Goal: Information Seeking & Learning: Compare options

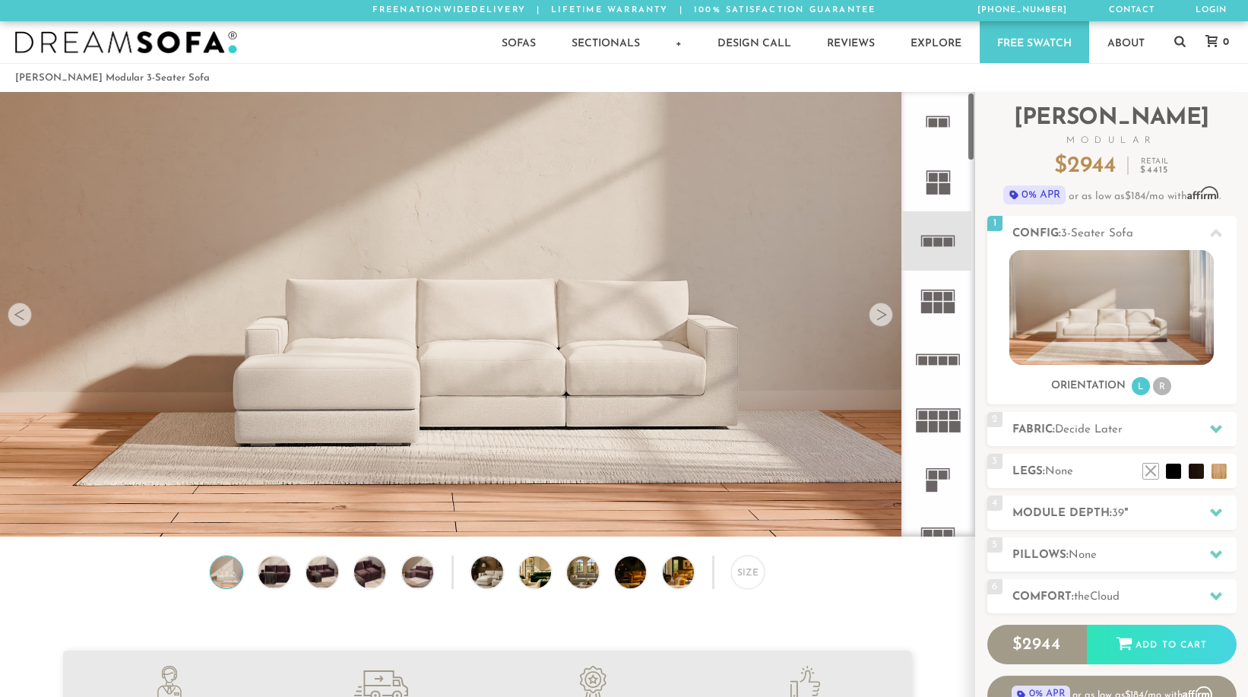
click at [936, 243] on rect at bounding box center [938, 241] width 9 height 9
click at [883, 317] on div at bounding box center [881, 314] width 24 height 24
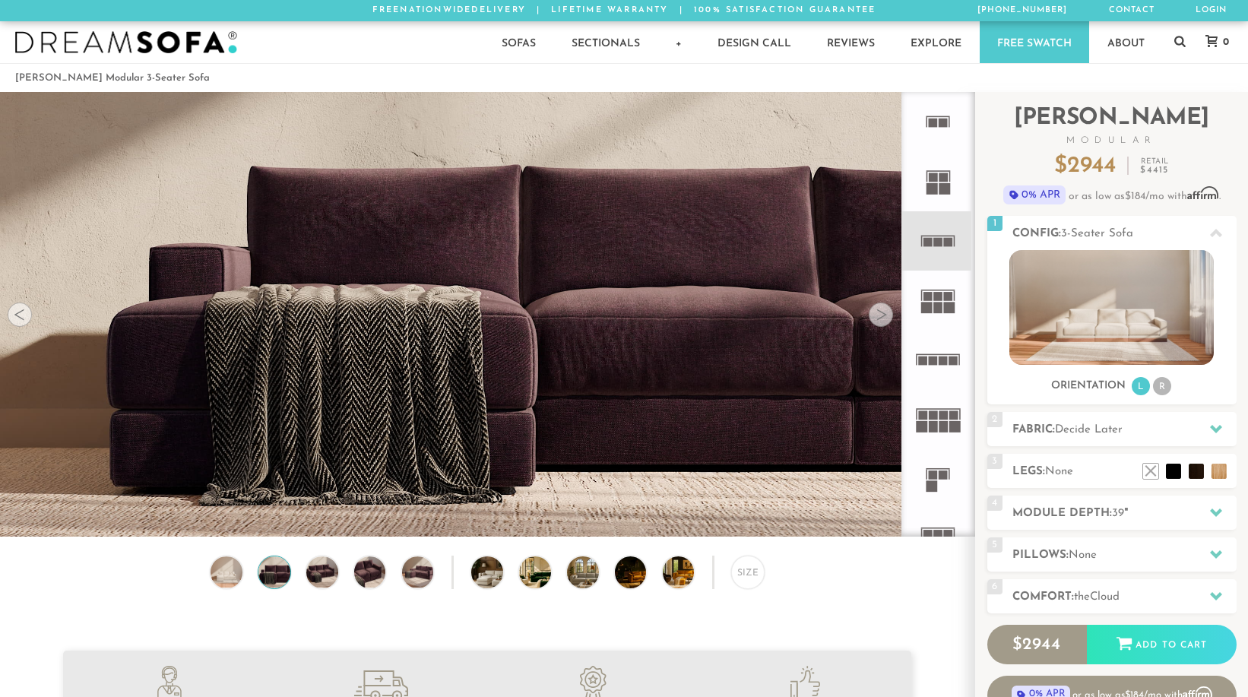
click at [883, 317] on div at bounding box center [881, 314] width 24 height 24
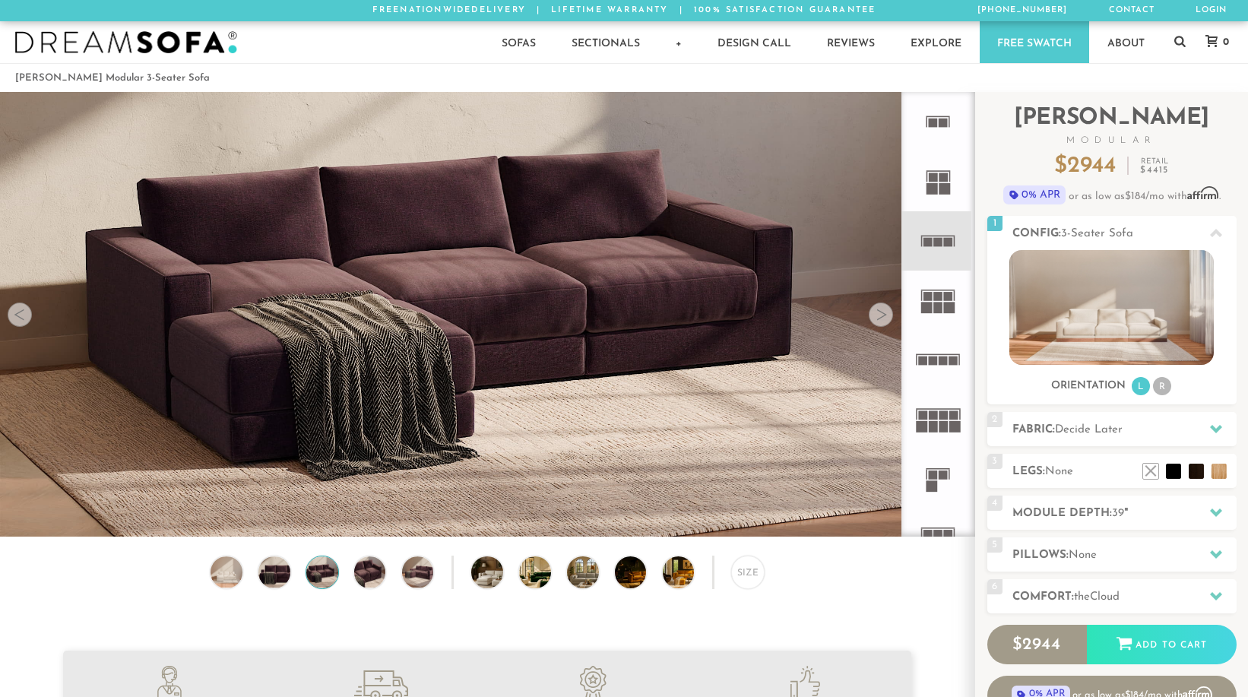
click at [883, 317] on div at bounding box center [881, 314] width 24 height 24
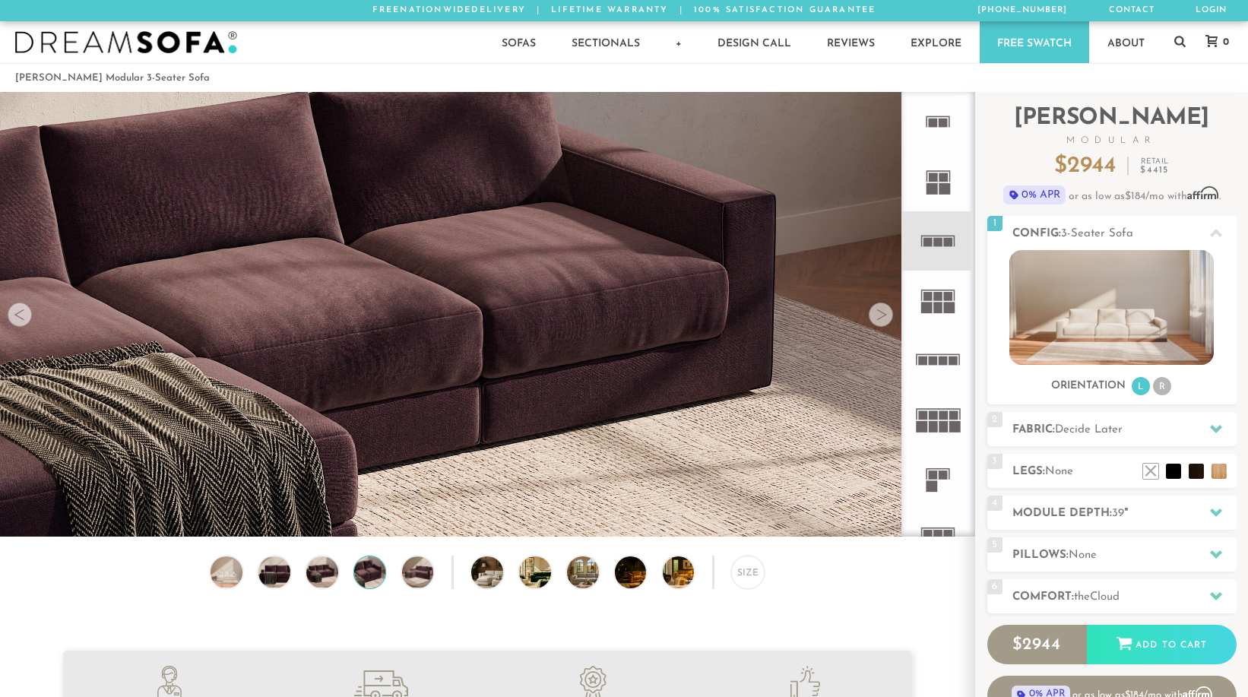
click at [883, 317] on div at bounding box center [881, 314] width 24 height 24
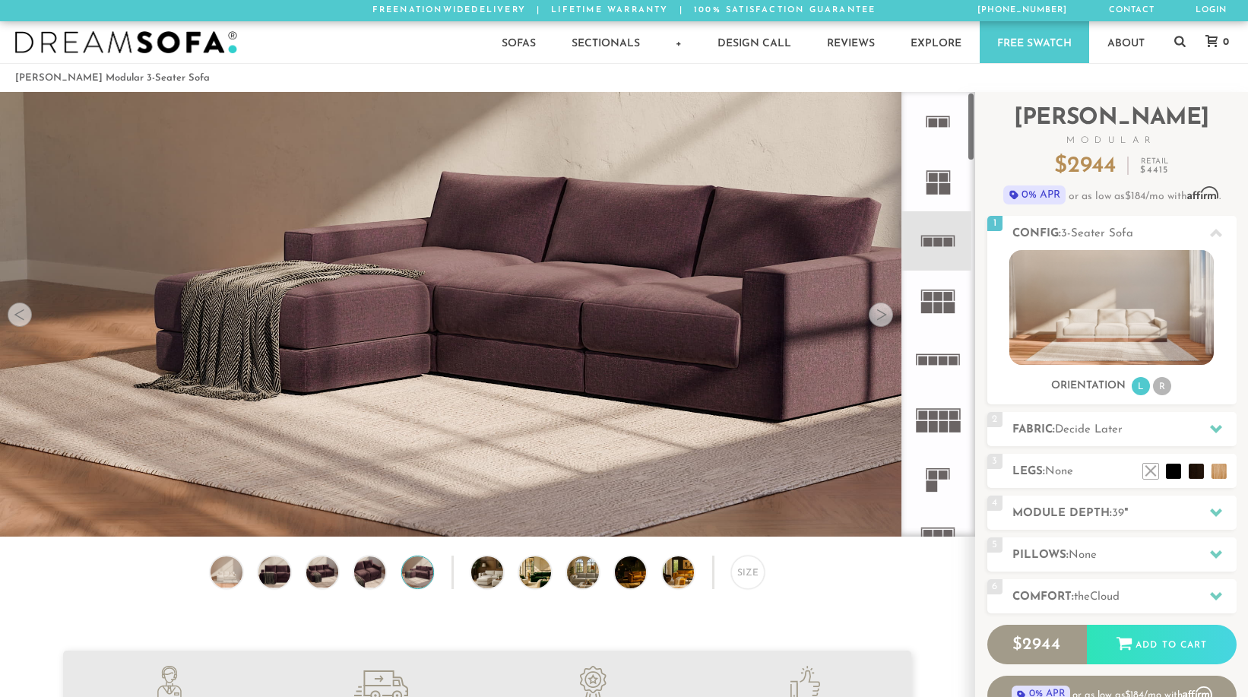
click at [942, 299] on icon at bounding box center [937, 300] width 59 height 59
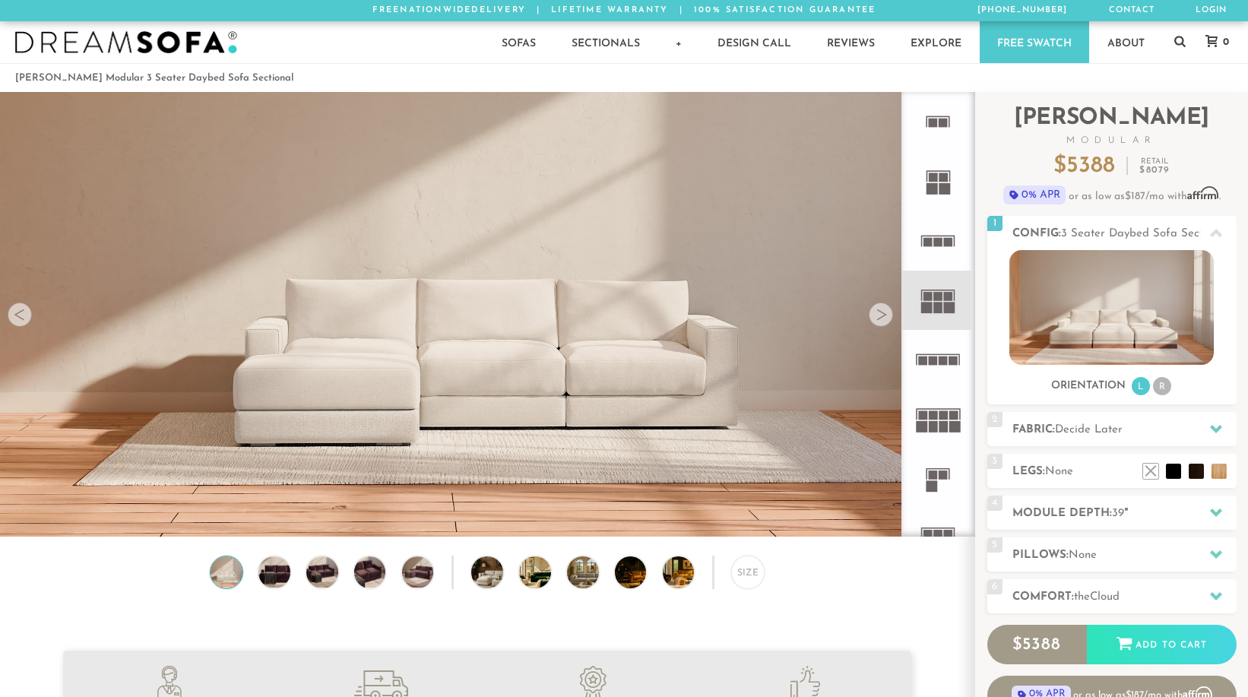
click at [936, 242] on rect at bounding box center [938, 241] width 9 height 9
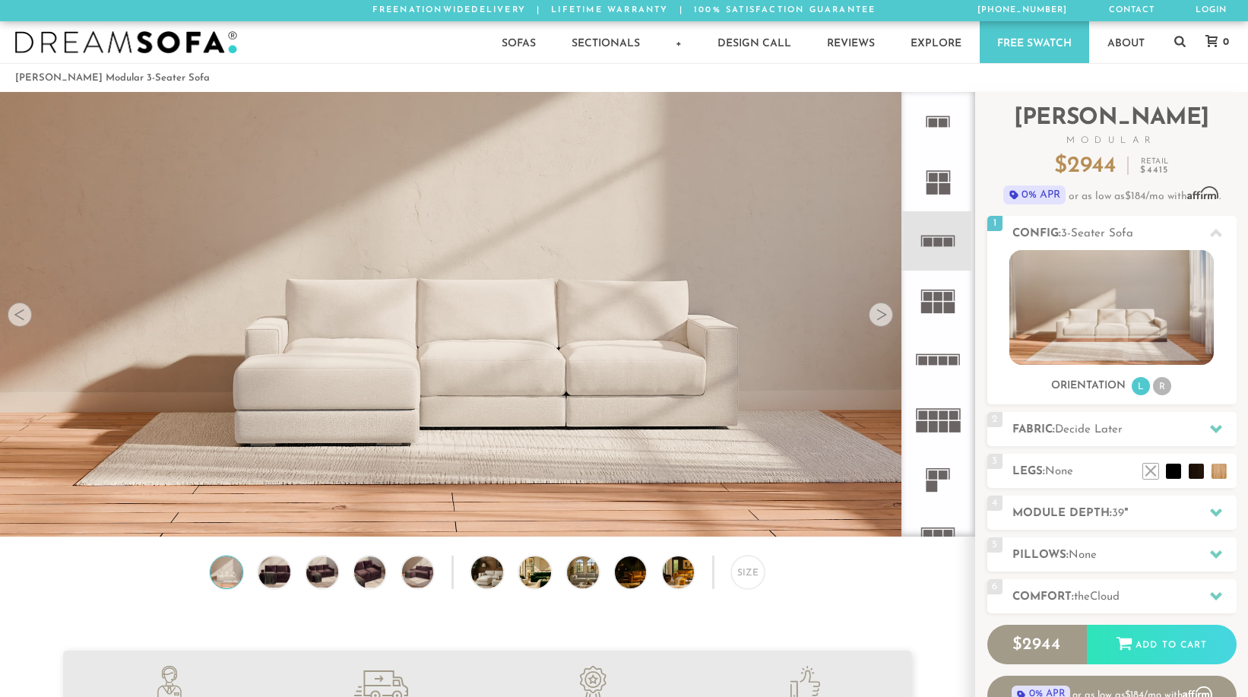
click at [939, 302] on rect at bounding box center [938, 307] width 9 height 11
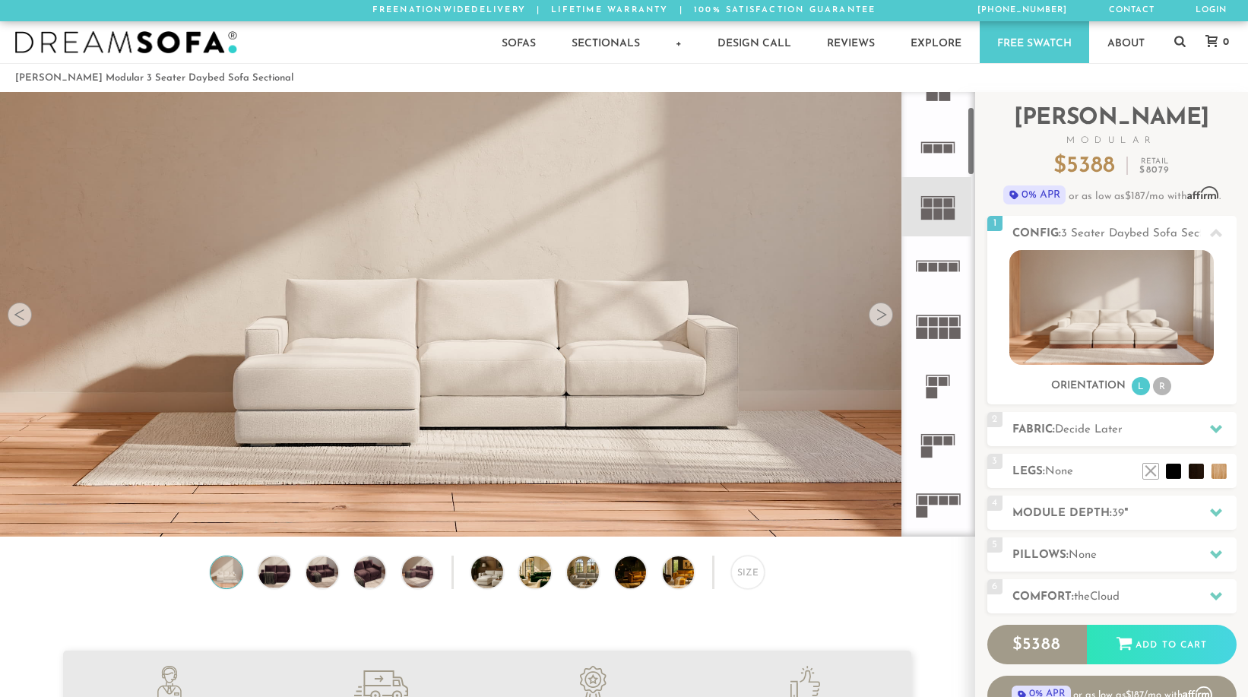
scroll to position [94, 0]
click at [1119, 305] on img at bounding box center [1111, 307] width 204 height 115
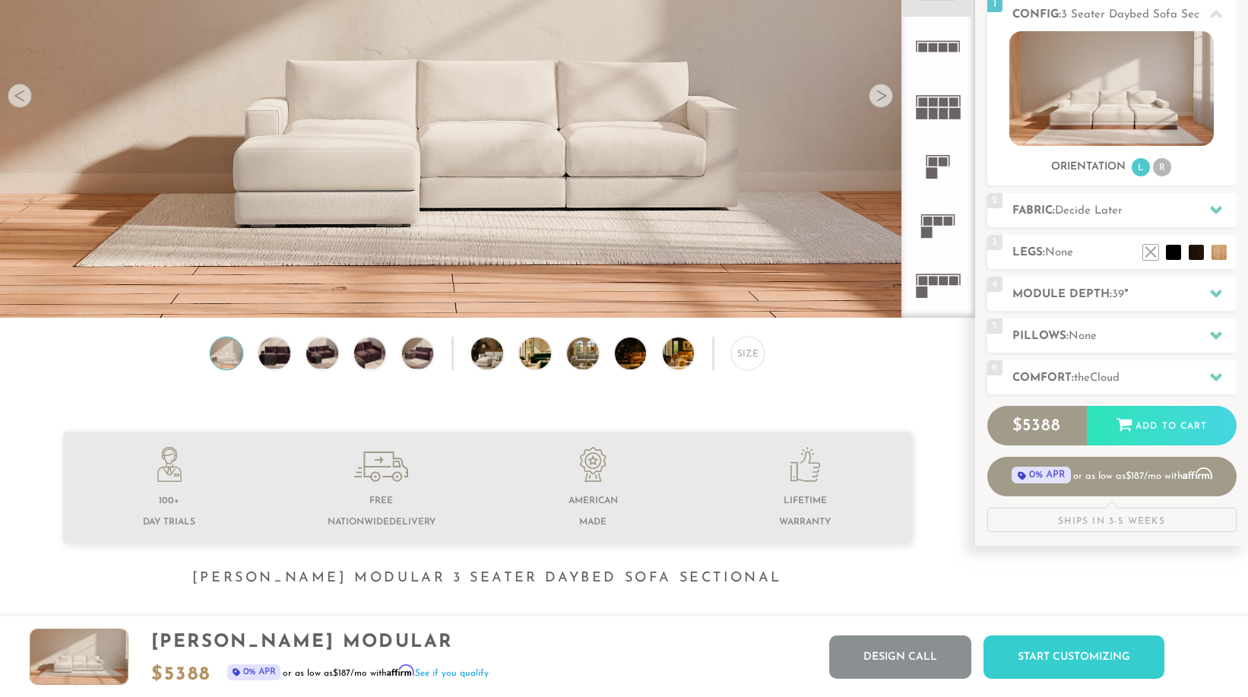
scroll to position [0, 0]
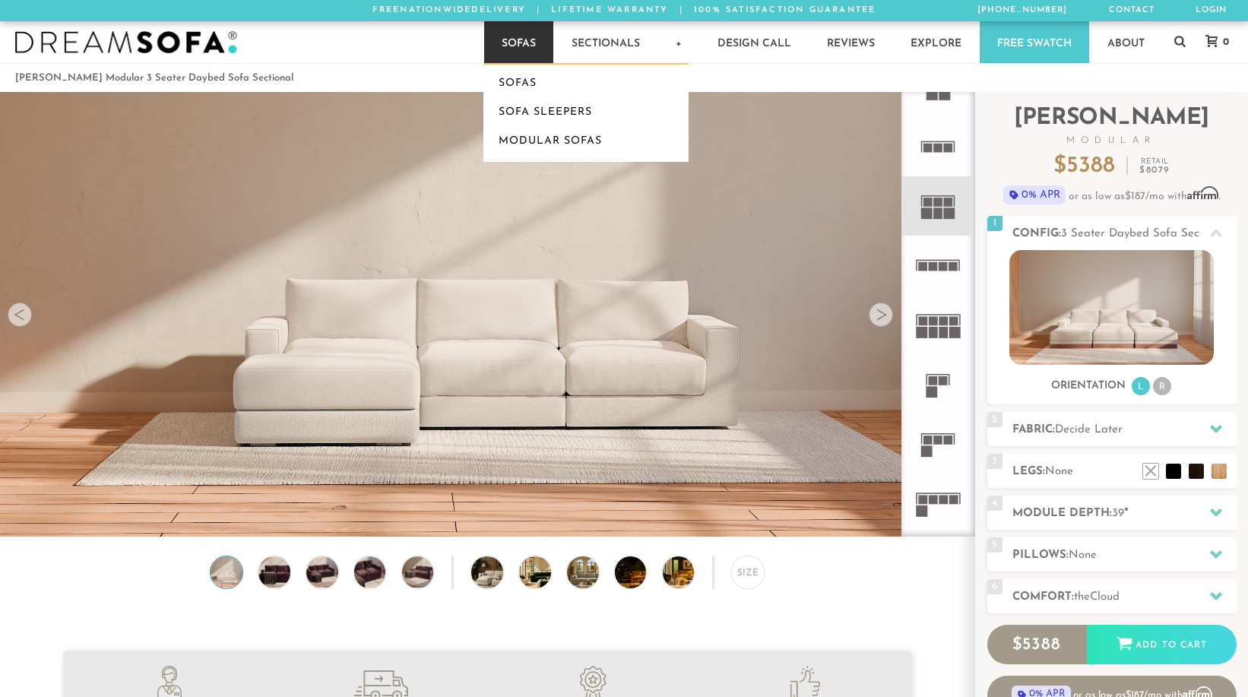
click at [524, 36] on link "Sofas" at bounding box center [518, 42] width 69 height 42
